Goal: Task Accomplishment & Management: Manage account settings

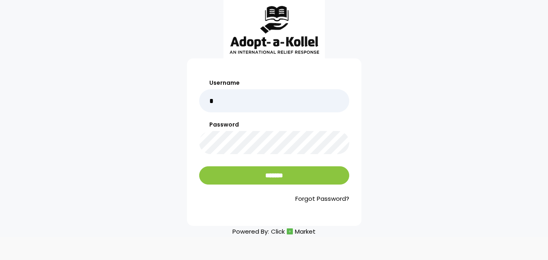
type input "******"
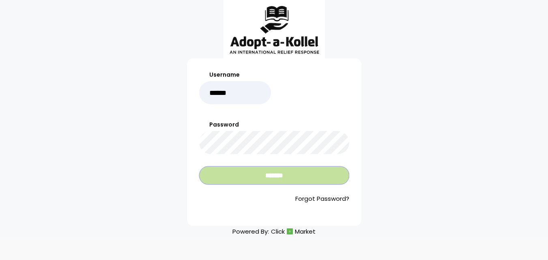
click at [216, 176] on input "*******" at bounding box center [274, 175] width 150 height 18
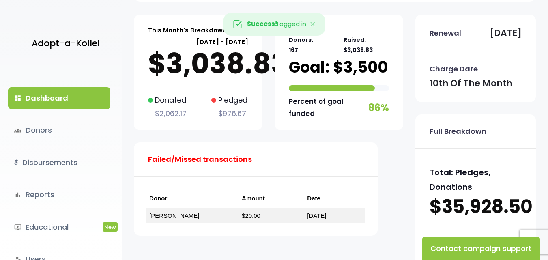
scroll to position [81, 0]
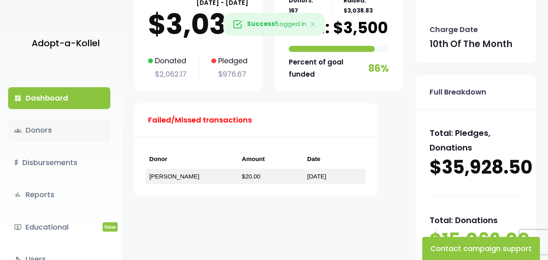
click at [42, 130] on link "groups Donors" at bounding box center [59, 130] width 102 height 22
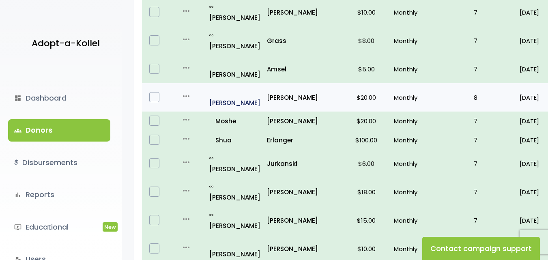
scroll to position [573, 0]
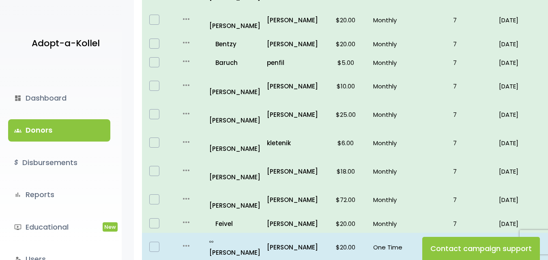
scroll to position [592, 0]
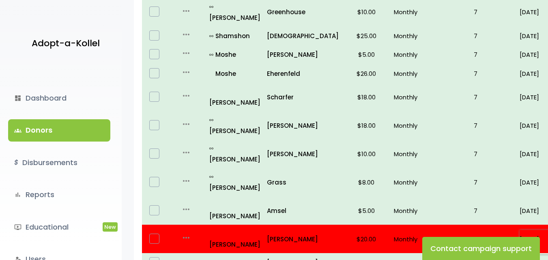
scroll to position [365, 0]
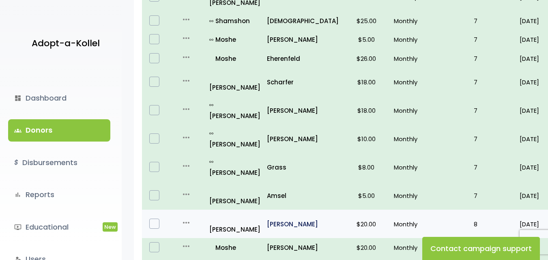
click at [267, 219] on p "Dorfman" at bounding box center [303, 224] width 72 height 11
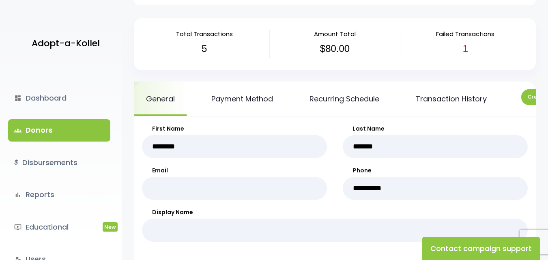
scroll to position [27, 0]
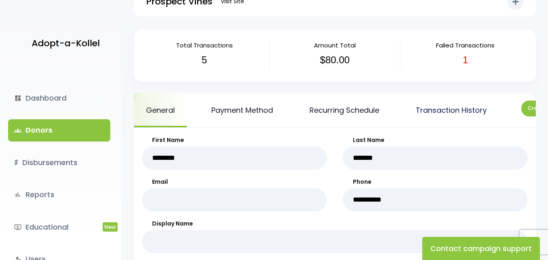
click at [429, 109] on link "Transaction History" at bounding box center [450, 110] width 95 height 34
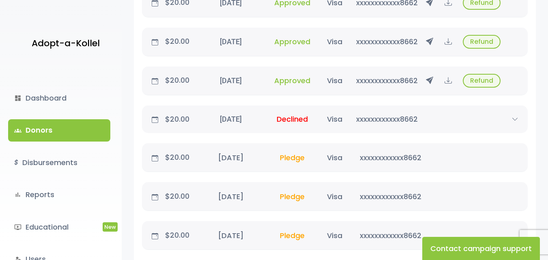
scroll to position [324, 0]
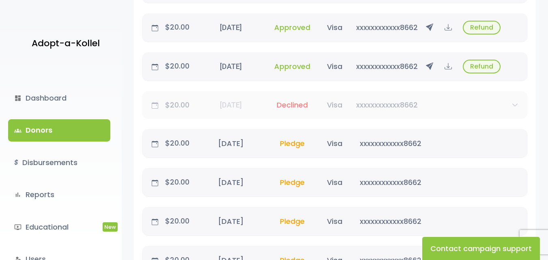
click at [373, 107] on div "xxxxxxxxxxxx8662" at bounding box center [386, 104] width 67 height 11
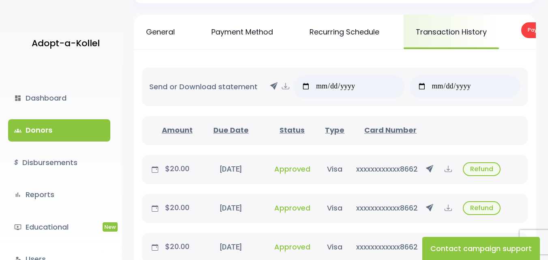
scroll to position [0, 0]
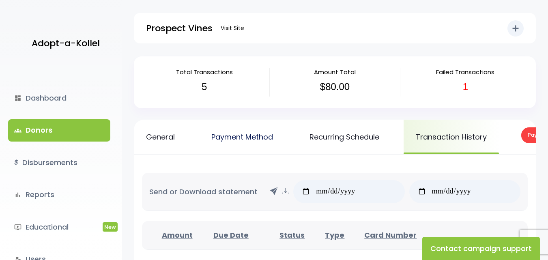
click at [233, 135] on link "Payment Method" at bounding box center [242, 137] width 86 height 34
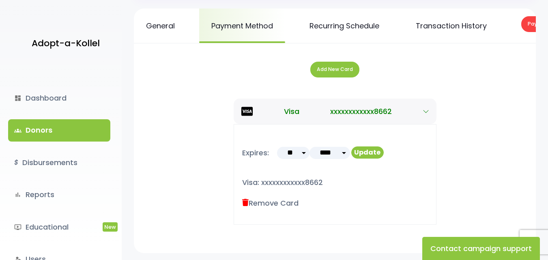
scroll to position [122, 0]
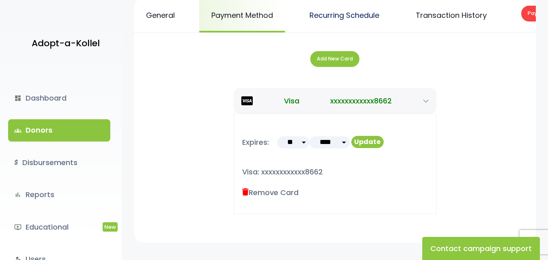
click at [326, 17] on link "Recurring Schedule" at bounding box center [344, 15] width 94 height 34
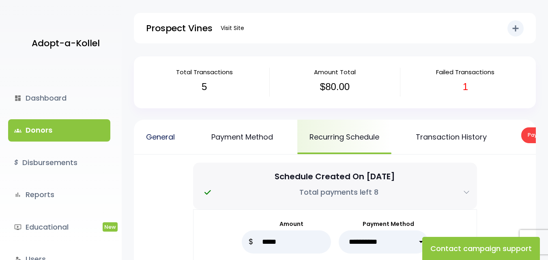
click at [150, 134] on link "General" at bounding box center [160, 137] width 53 height 34
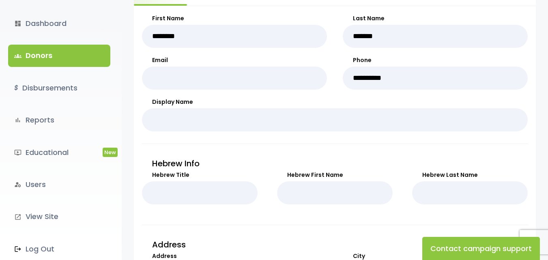
scroll to position [311, 0]
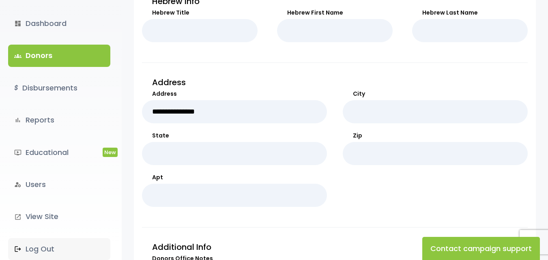
click at [41, 249] on link ".st0 { fill: none; } Log Out" at bounding box center [59, 249] width 102 height 22
